Goal: Find specific page/section: Find specific page/section

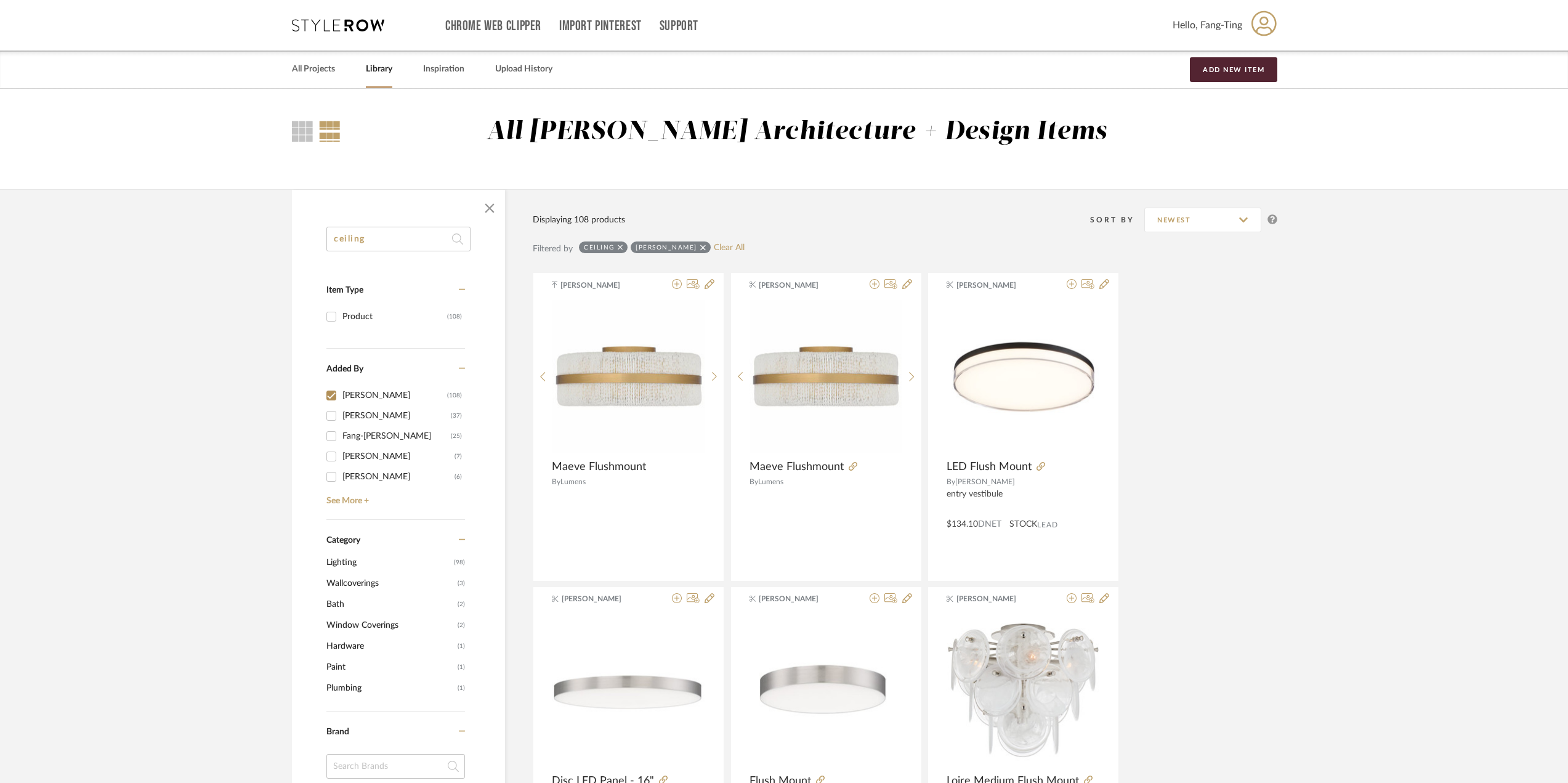
click at [373, 235] on input "ceiling" at bounding box center [399, 239] width 145 height 24
type input "window film"
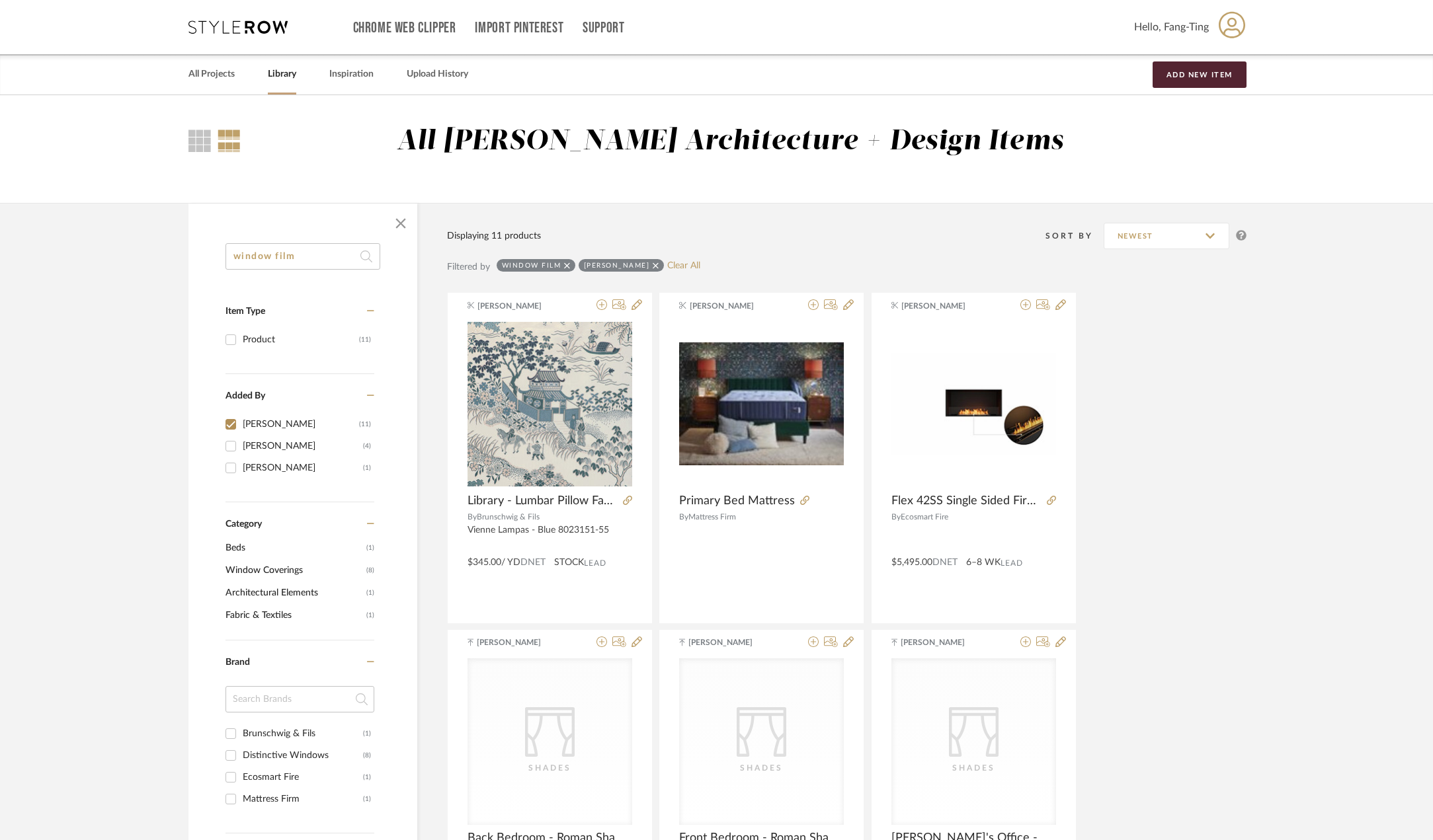
click at [251, 35] on div "Chrome Web Clipper Import Pinterest Support All Projects Library Inspiration Up…" at bounding box center [718, 27] width 1058 height 54
click at [241, 26] on icon at bounding box center [238, 27] width 99 height 13
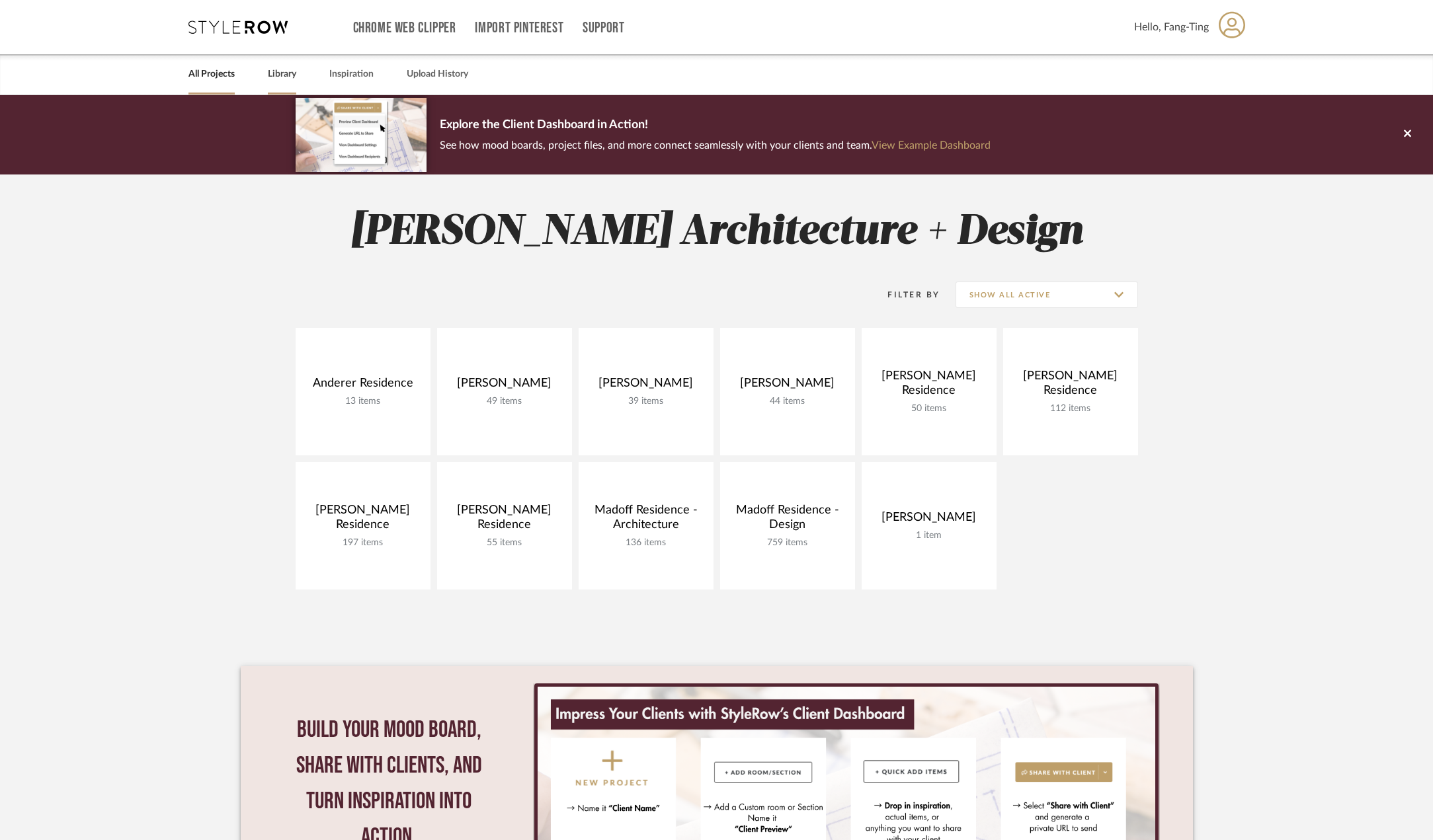
click at [277, 84] on div "Library" at bounding box center [282, 74] width 28 height 40
click at [284, 83] on div "Library" at bounding box center [282, 74] width 28 height 40
click at [285, 76] on link "Library" at bounding box center [282, 74] width 28 height 18
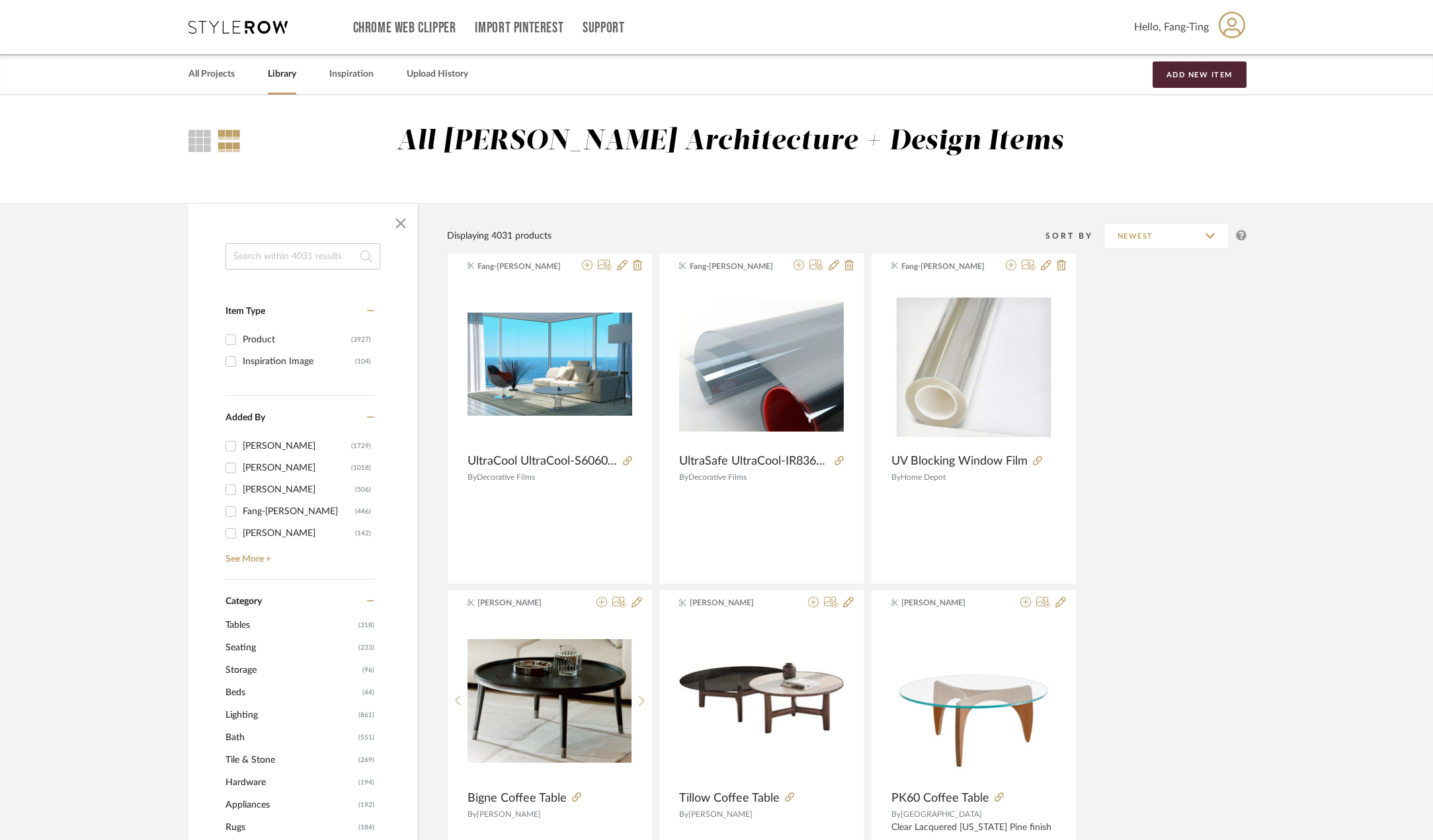
click at [299, 248] on input at bounding box center [303, 256] width 155 height 26
type input "heat lamp"
